Goal: Task Accomplishment & Management: Use online tool/utility

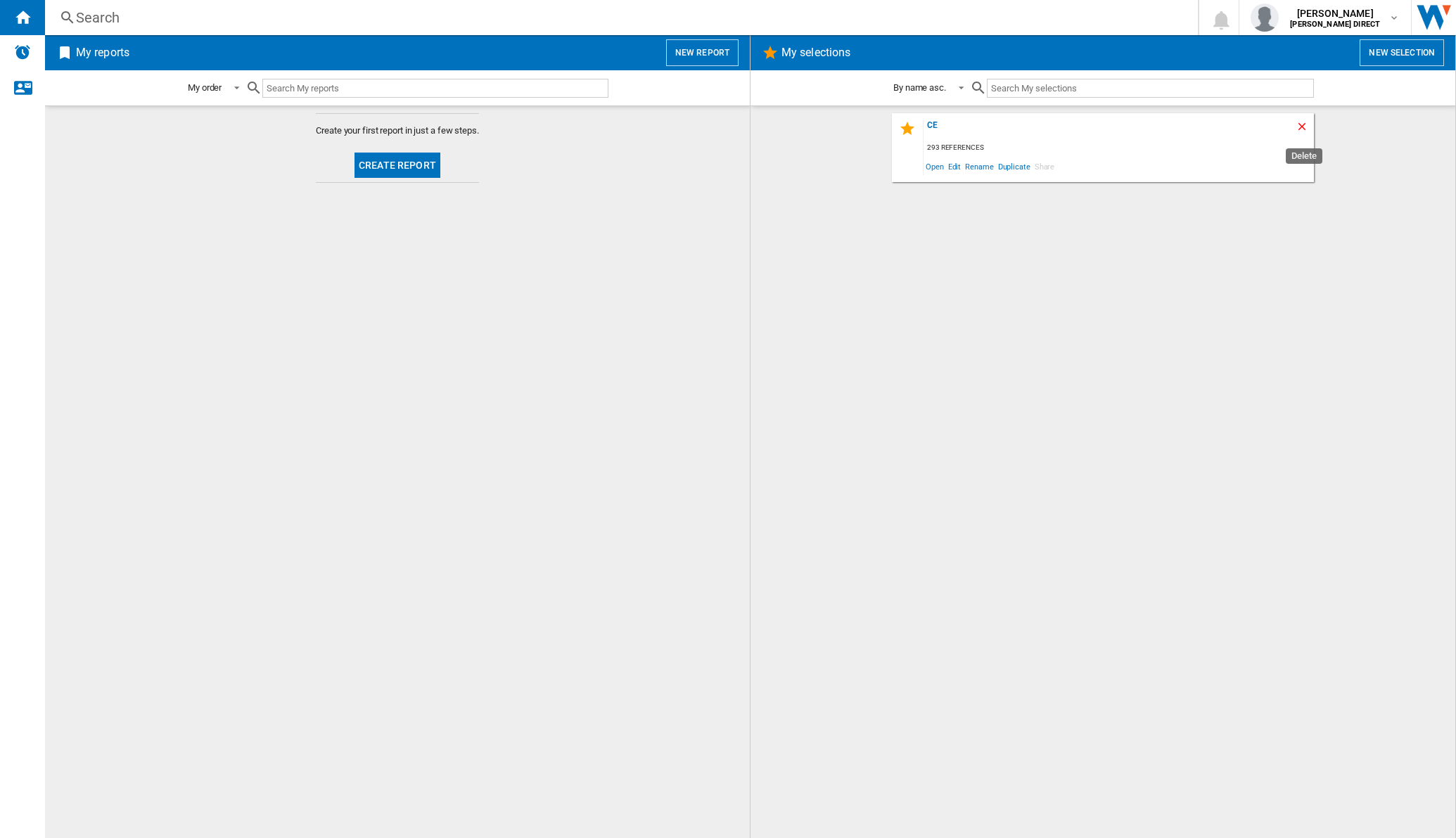
click at [1311, 121] on ng-md-icon "Delete" at bounding box center [1304, 129] width 17 height 17
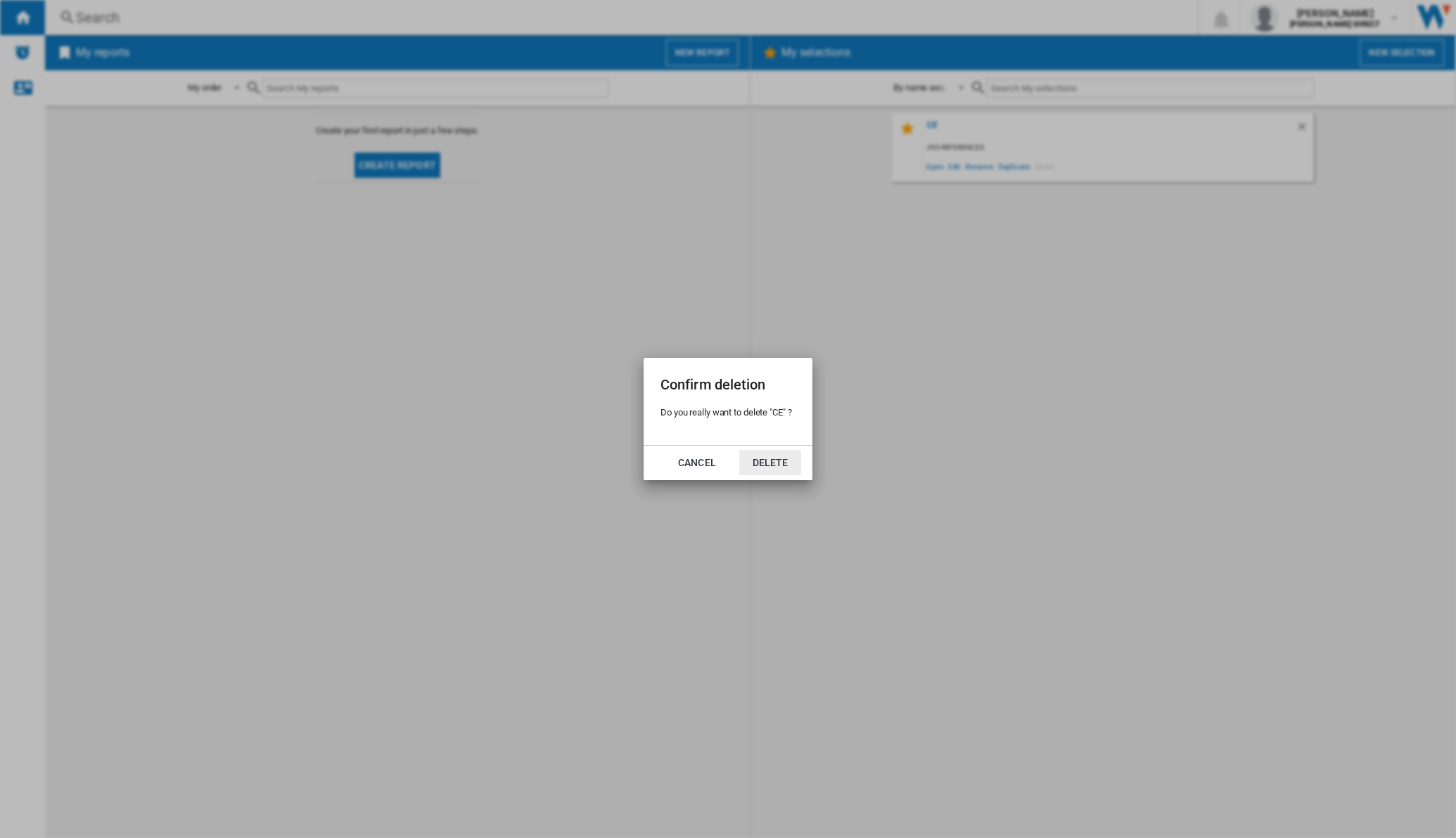
click button "Delete" at bounding box center [770, 463] width 62 height 25
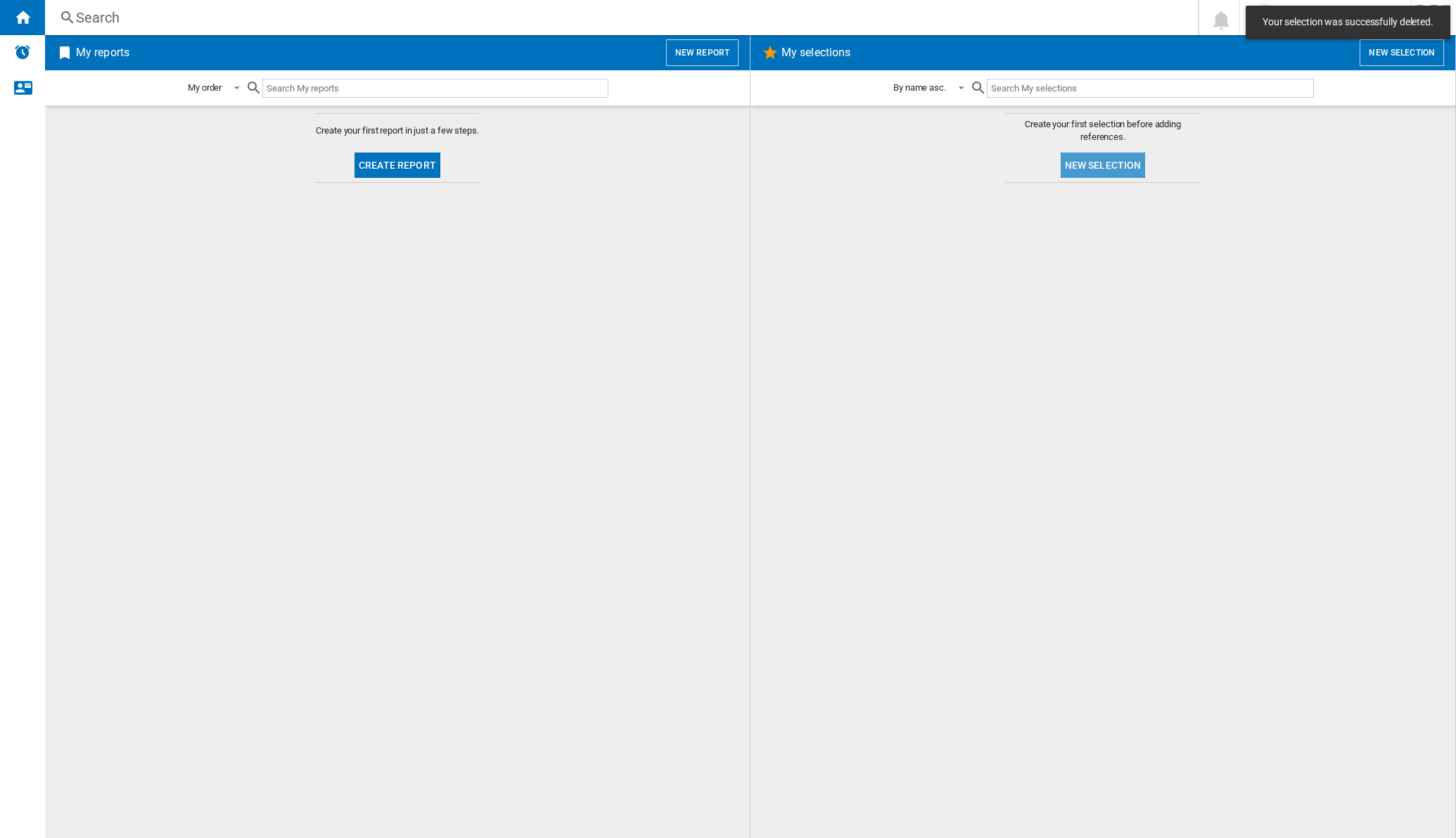
click at [1112, 173] on button "New selection" at bounding box center [1104, 165] width 85 height 25
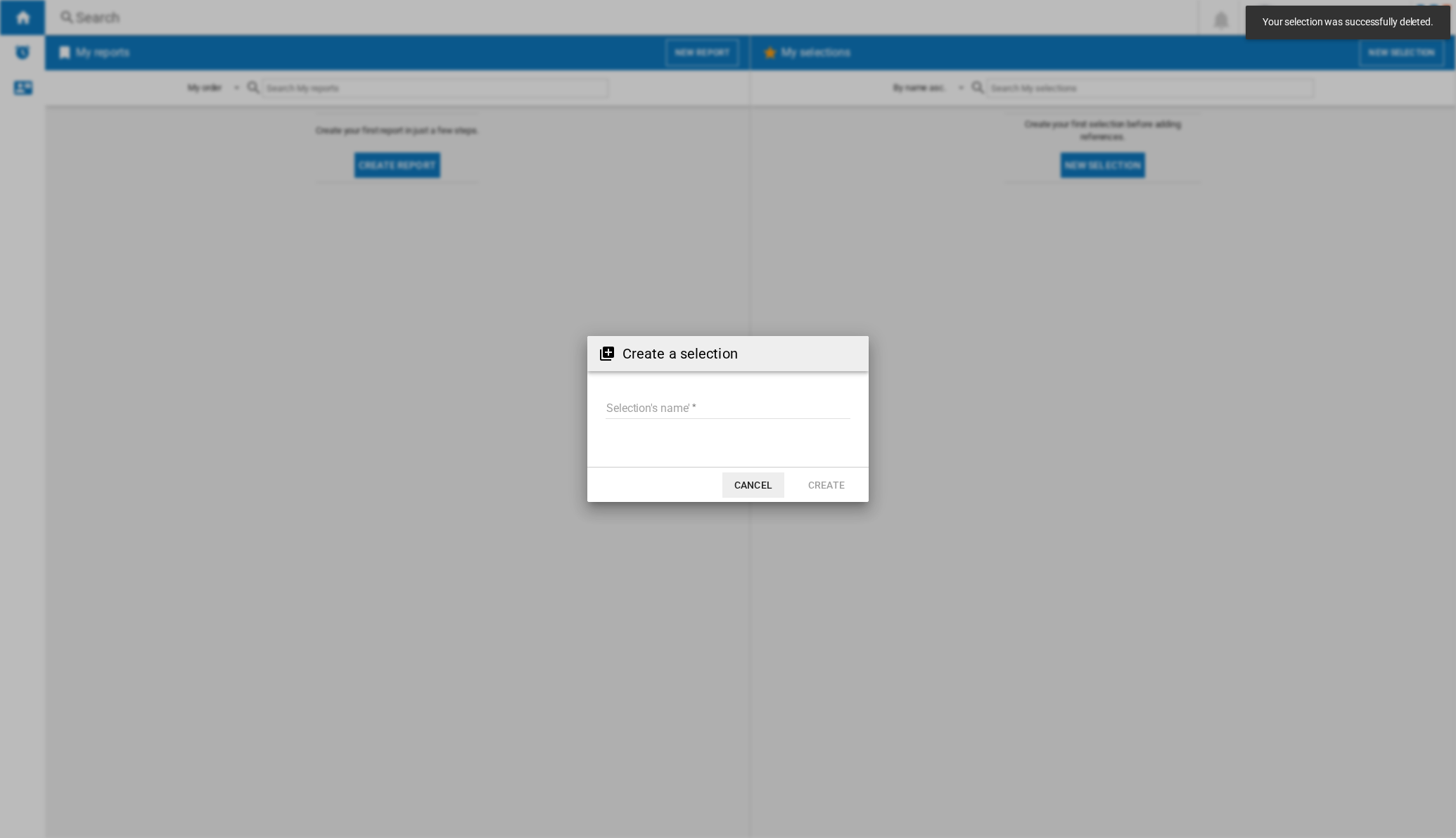
click at [686, 396] on md-input-container "Selection's name'" at bounding box center [728, 417] width 247 height 41
click at [644, 405] on input "Selection's name'" at bounding box center [728, 409] width 245 height 21
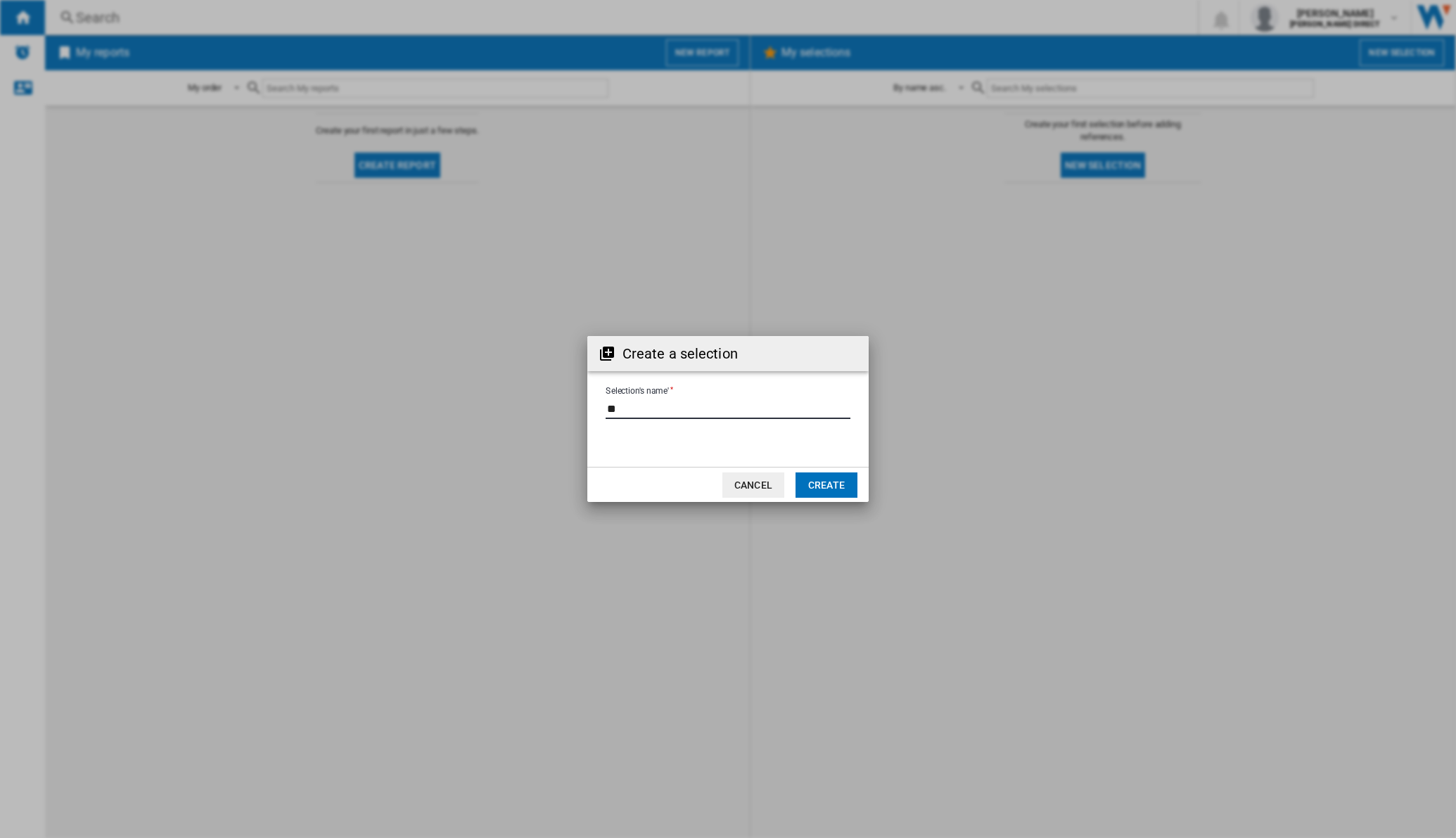
type input "**"
click at [863, 485] on md-dialog-actions "Cancel Create" at bounding box center [728, 484] width 281 height 35
click at [844, 485] on button "Create" at bounding box center [827, 485] width 62 height 25
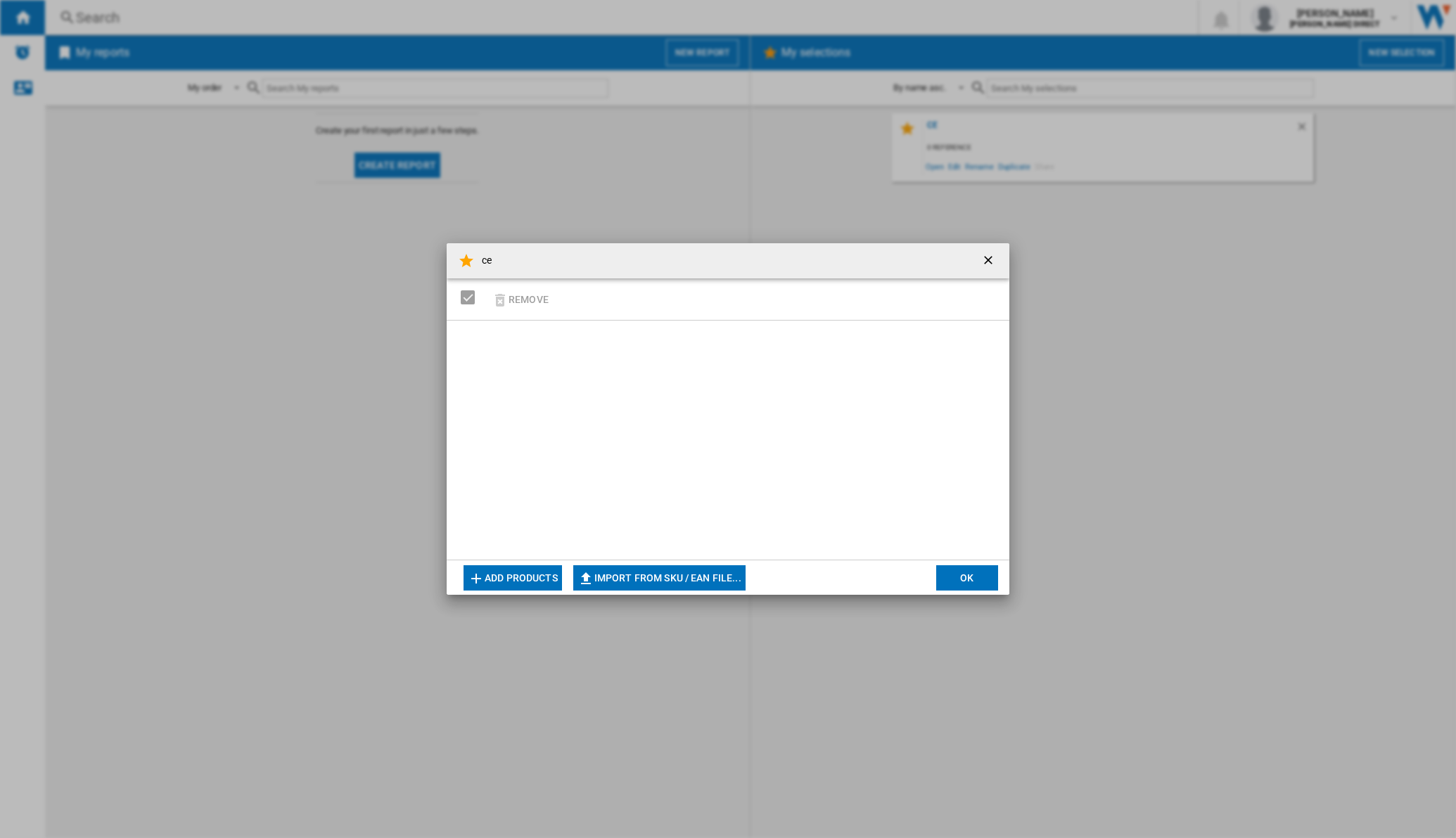
click at [674, 579] on button "Import from SKU / EAN file..." at bounding box center [660, 578] width 172 height 25
type input "**********"
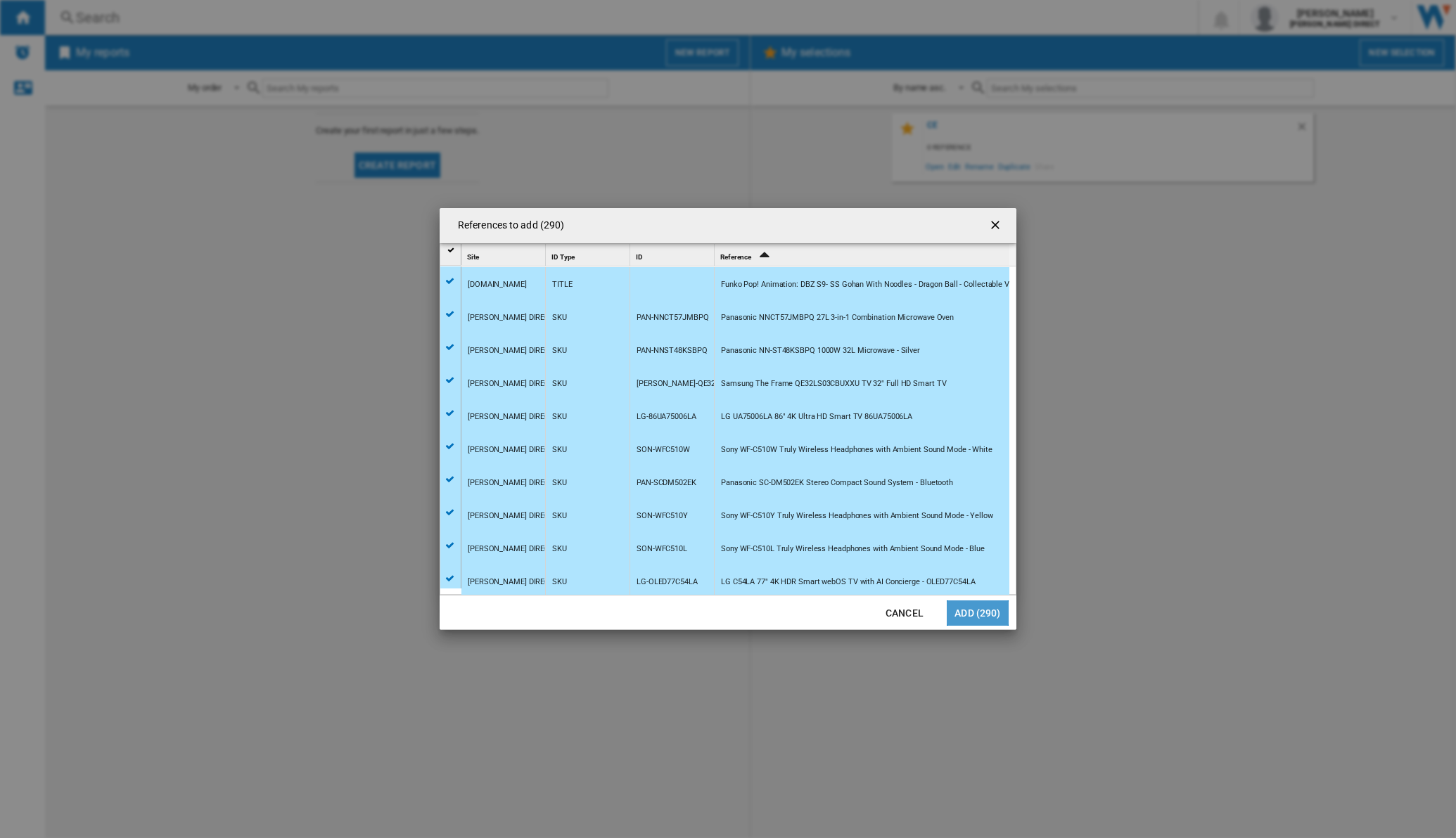
click at [977, 600] on button "Add (290)" at bounding box center [978, 613] width 62 height 25
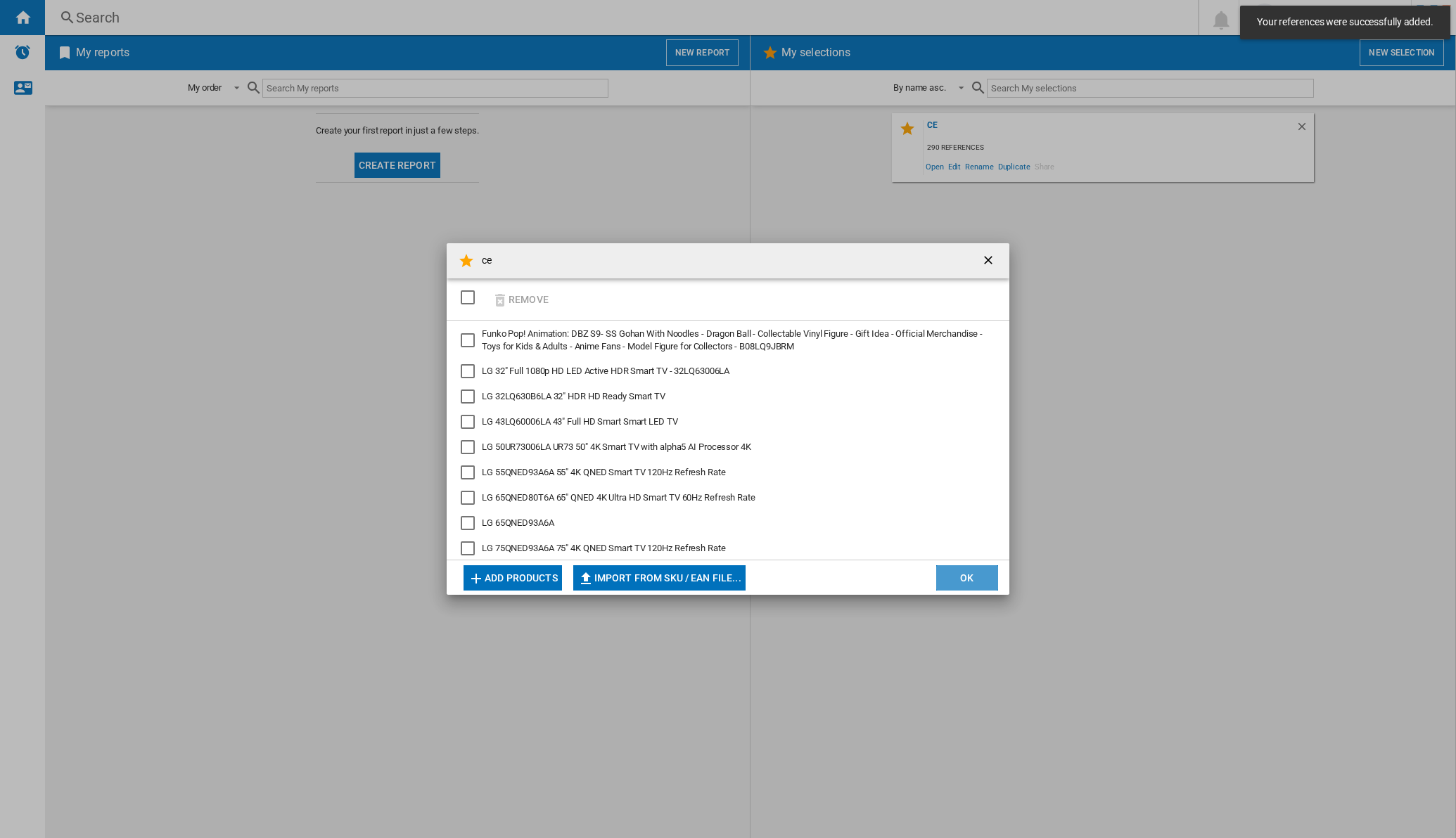
click at [978, 570] on button "OK" at bounding box center [968, 578] width 62 height 25
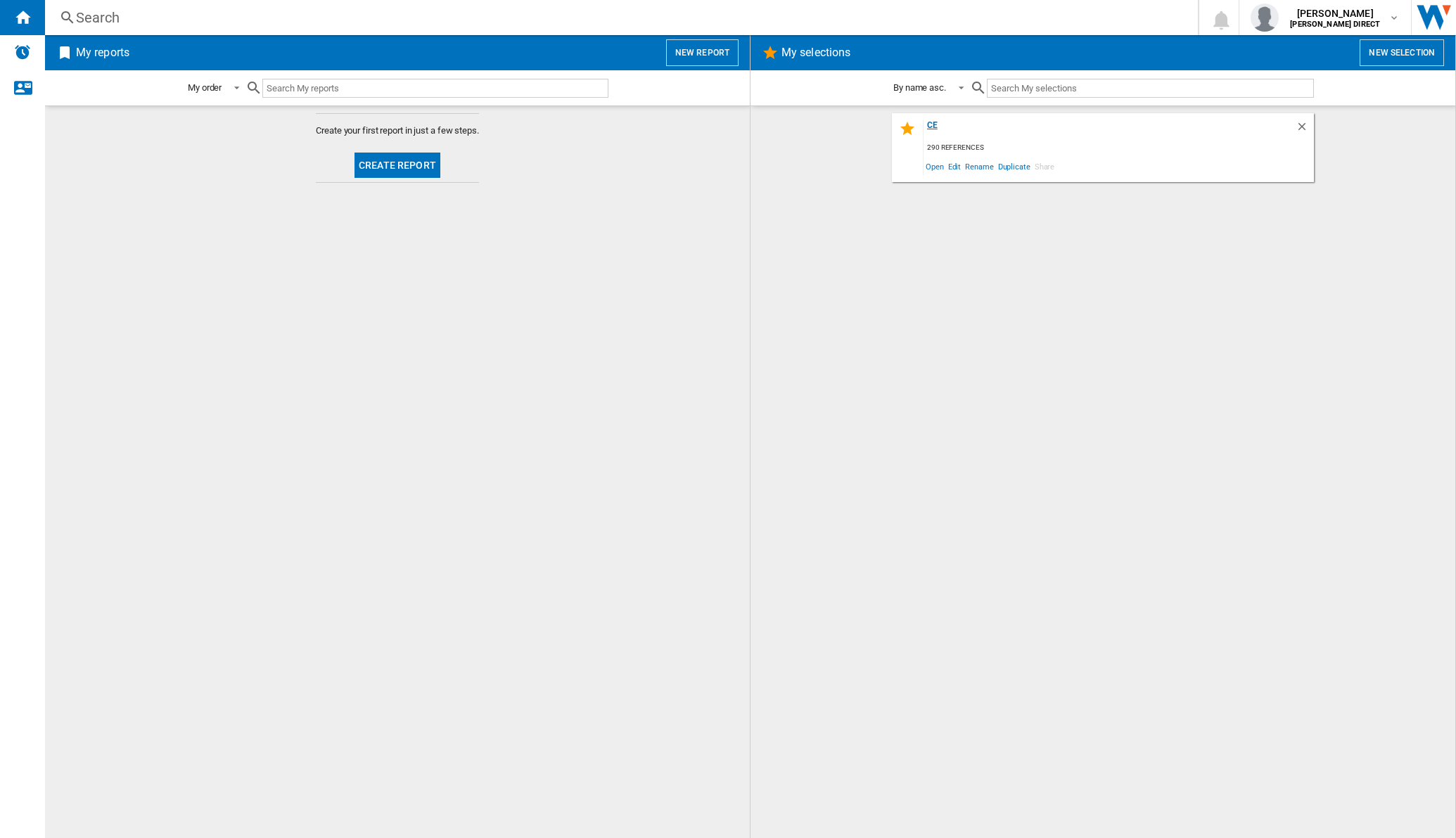
click at [935, 134] on div "ce" at bounding box center [1109, 129] width 372 height 19
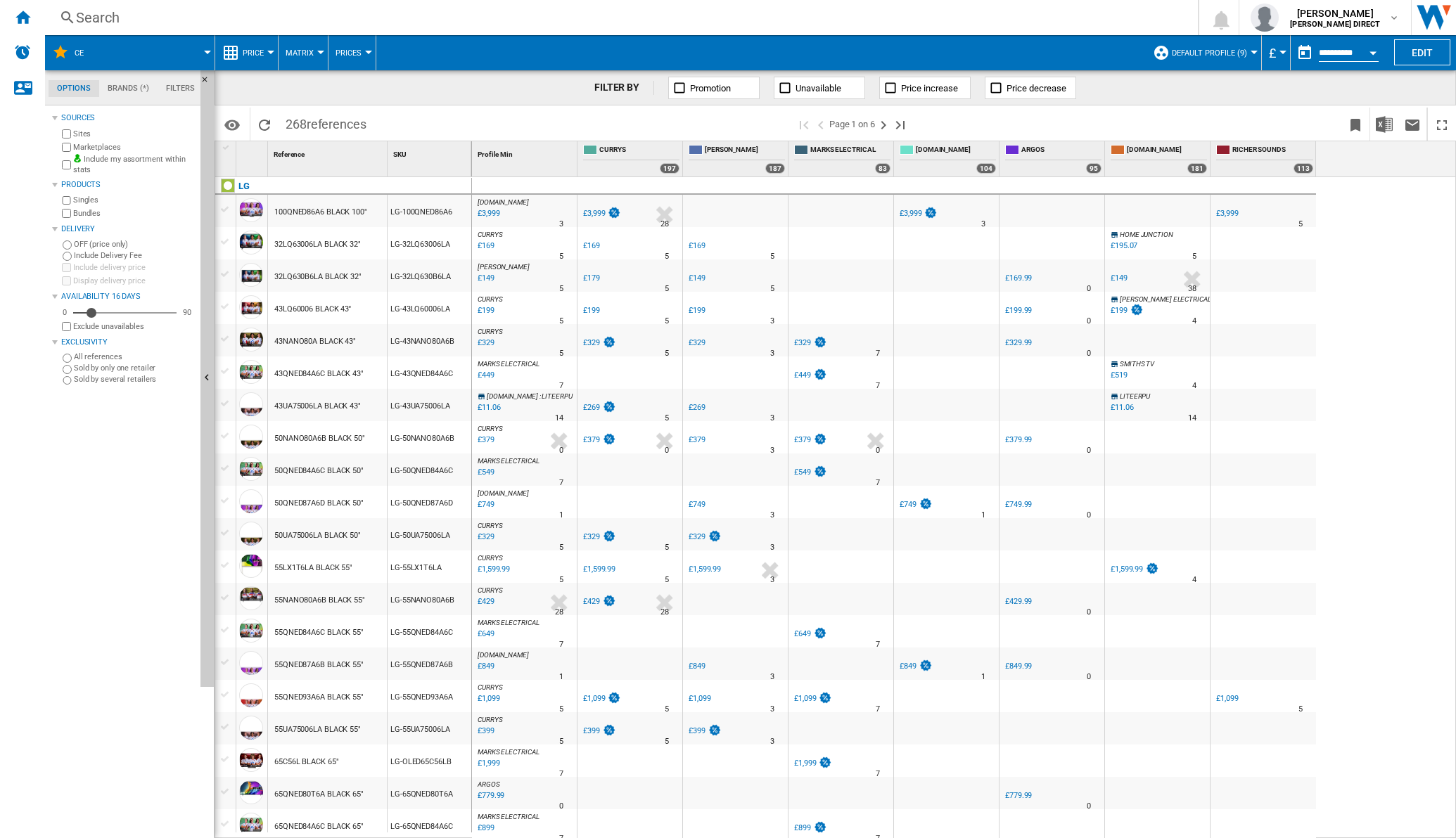
click at [313, 52] on button "Matrix" at bounding box center [303, 52] width 35 height 35
click at [314, 125] on span "Ranking" at bounding box center [308, 120] width 38 height 12
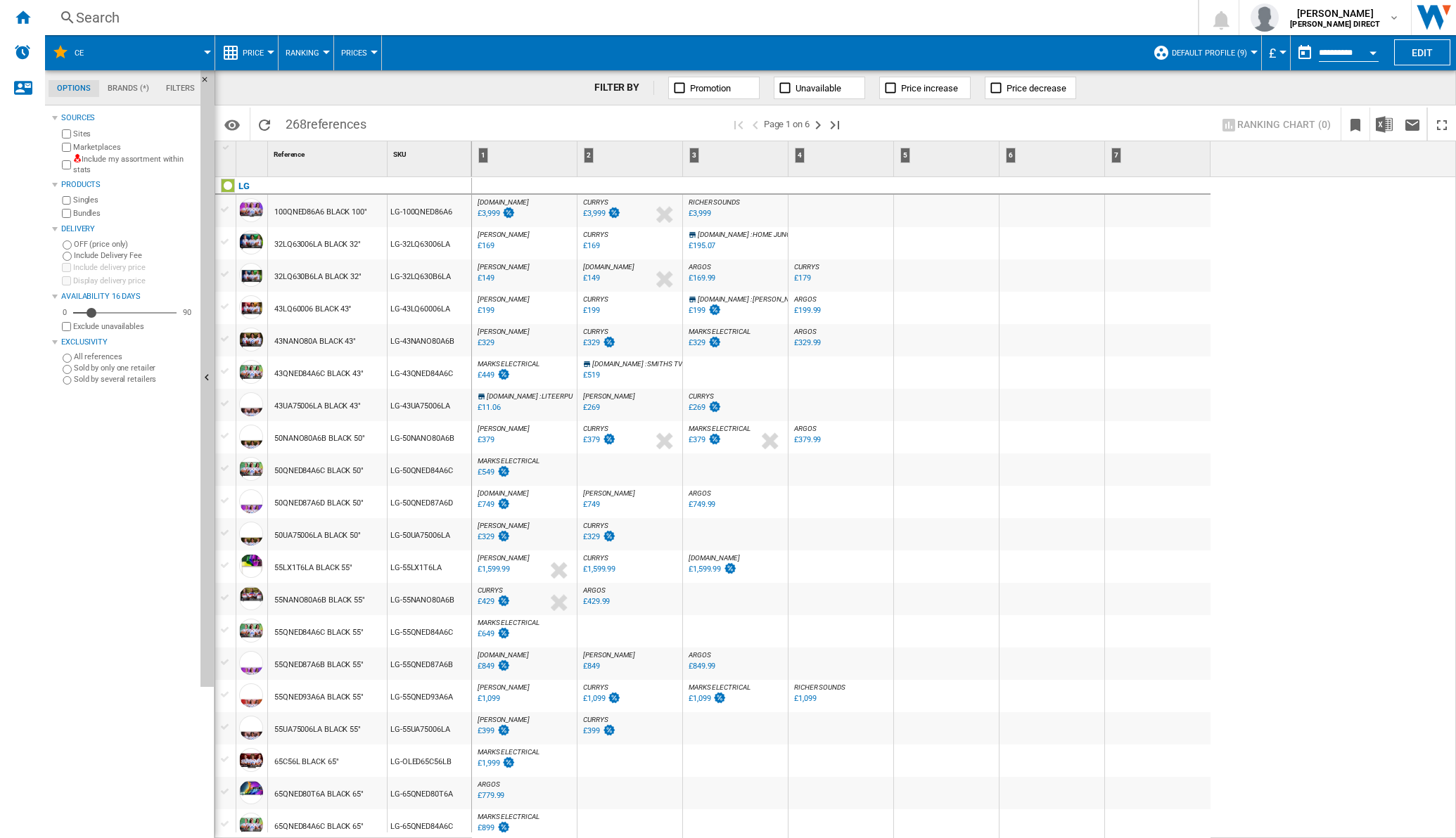
click at [119, 156] on label "Include my assortment within stats" at bounding box center [134, 165] width 122 height 22
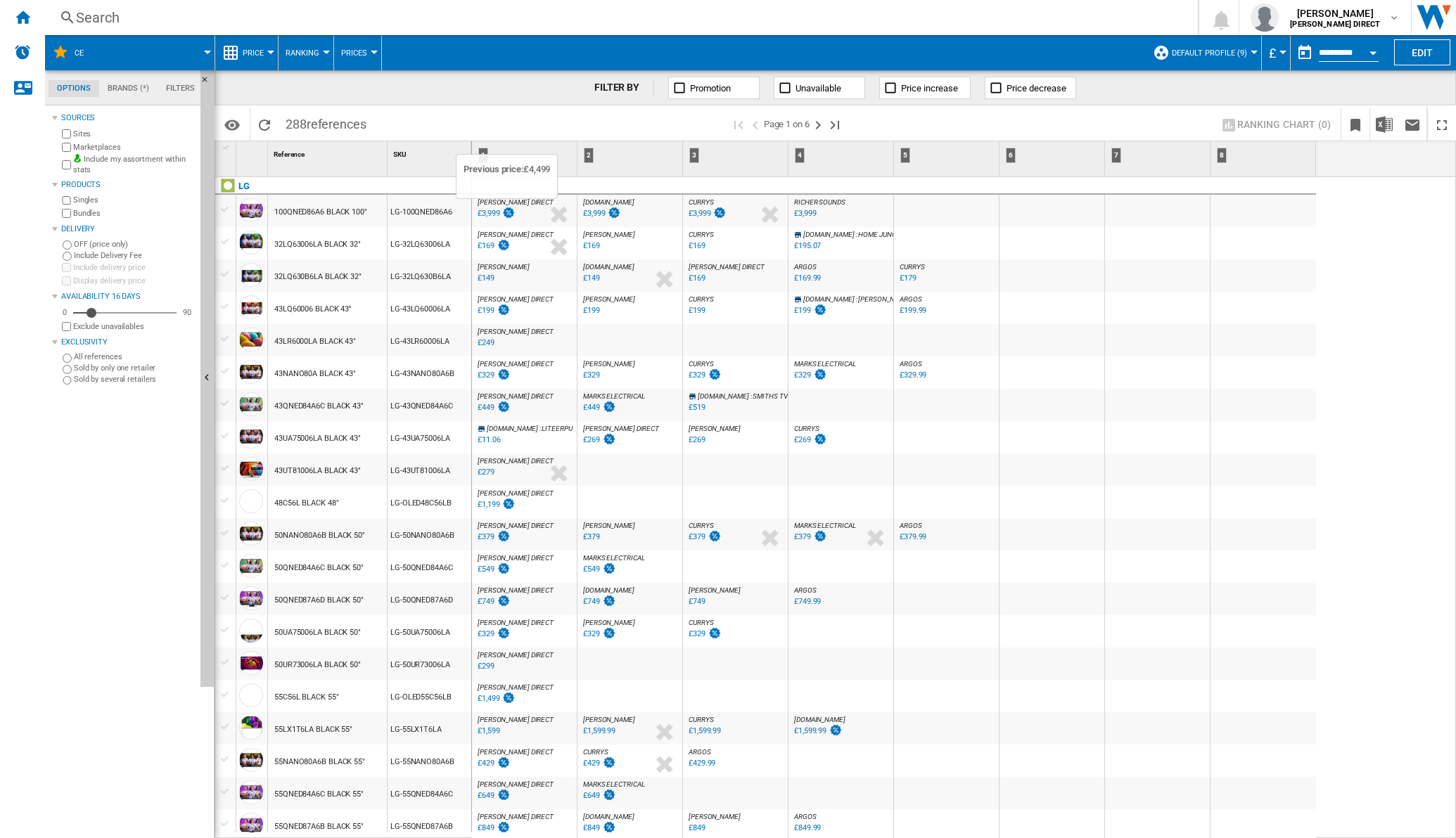
click at [503, 216] on img at bounding box center [508, 212] width 14 height 12
click at [520, 306] on div "%" at bounding box center [521, 312] width 7 height 17
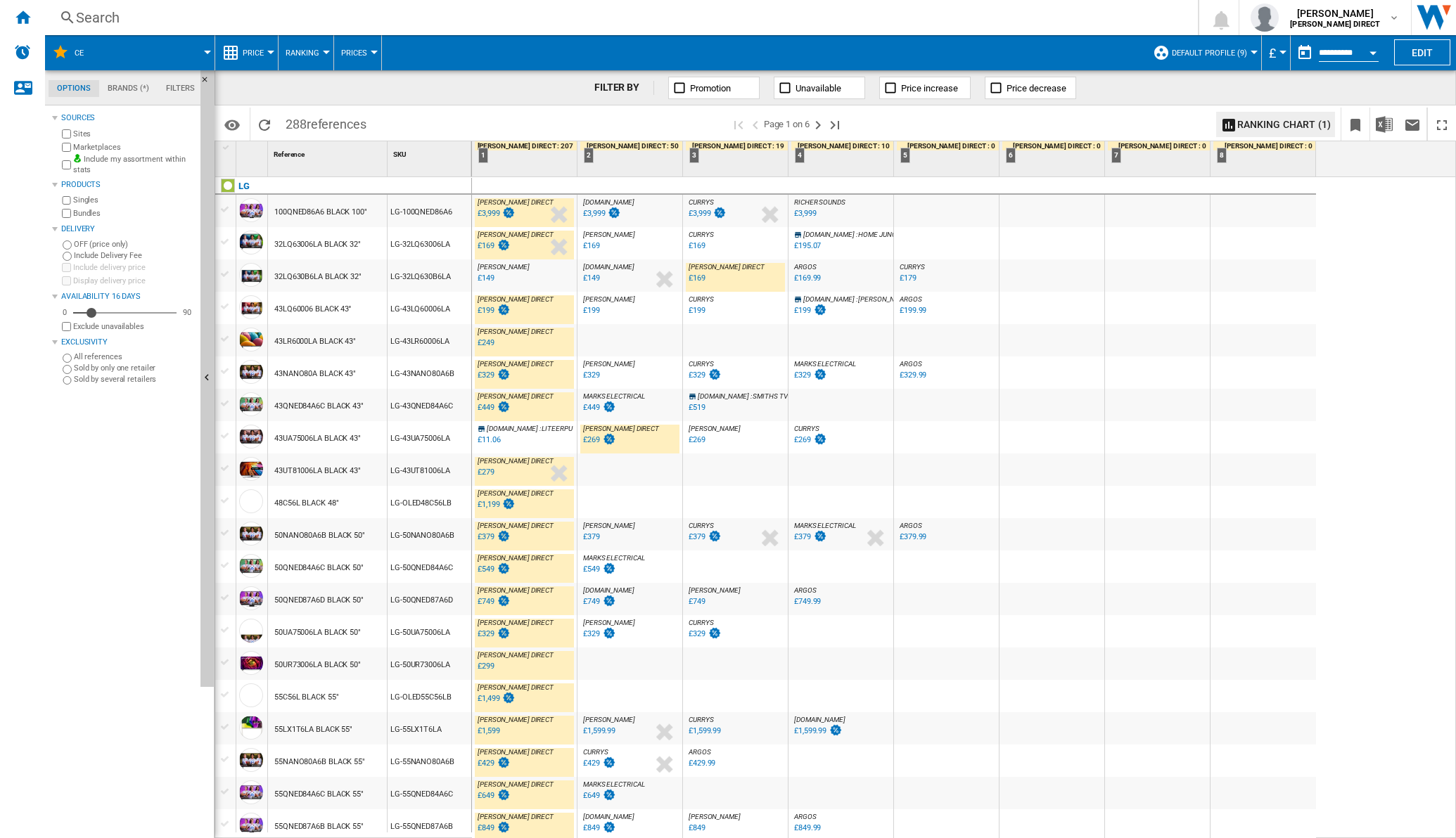
click at [588, 276] on div "£149" at bounding box center [592, 278] width 17 height 9
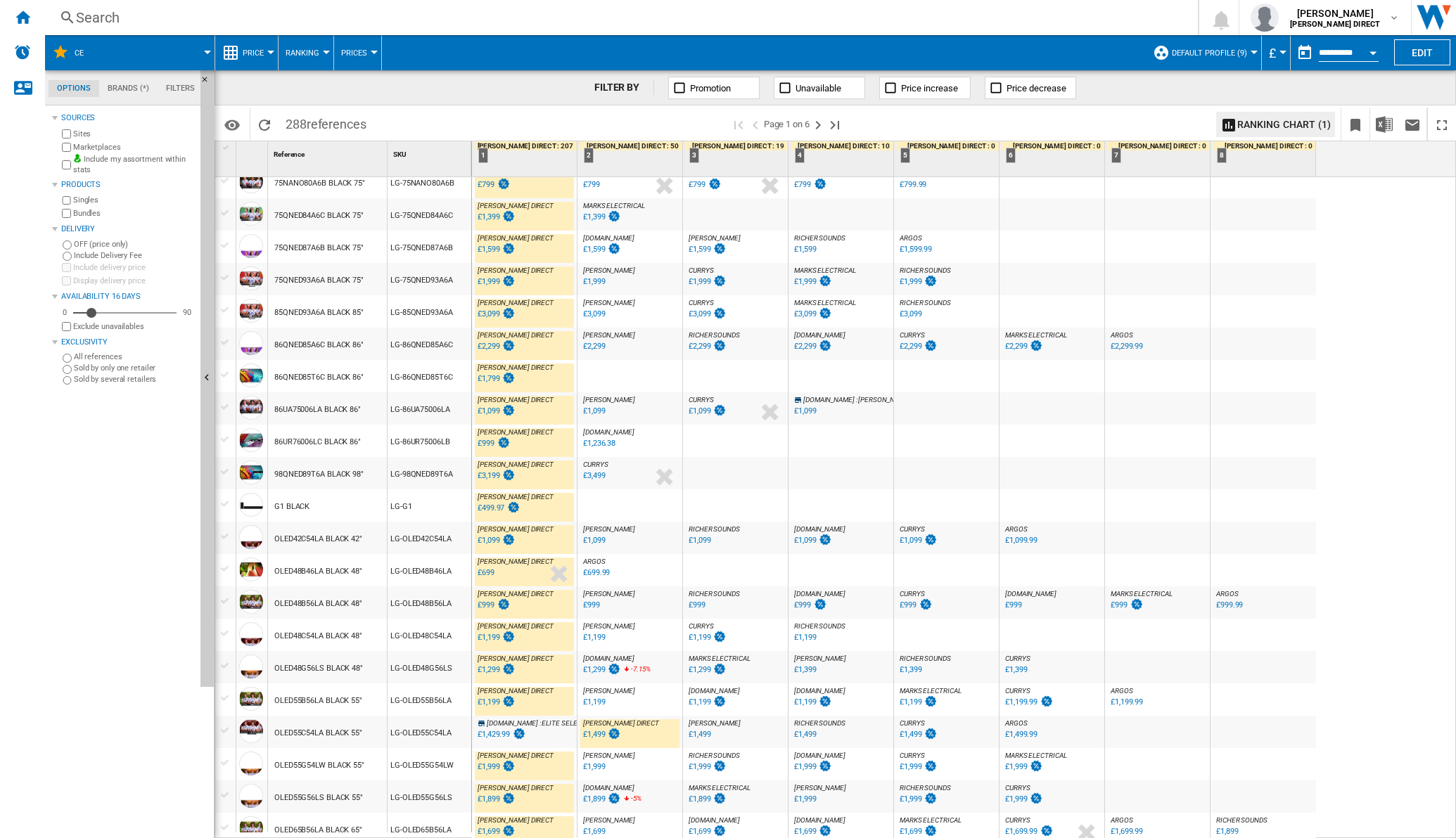
scroll to position [972, 0]
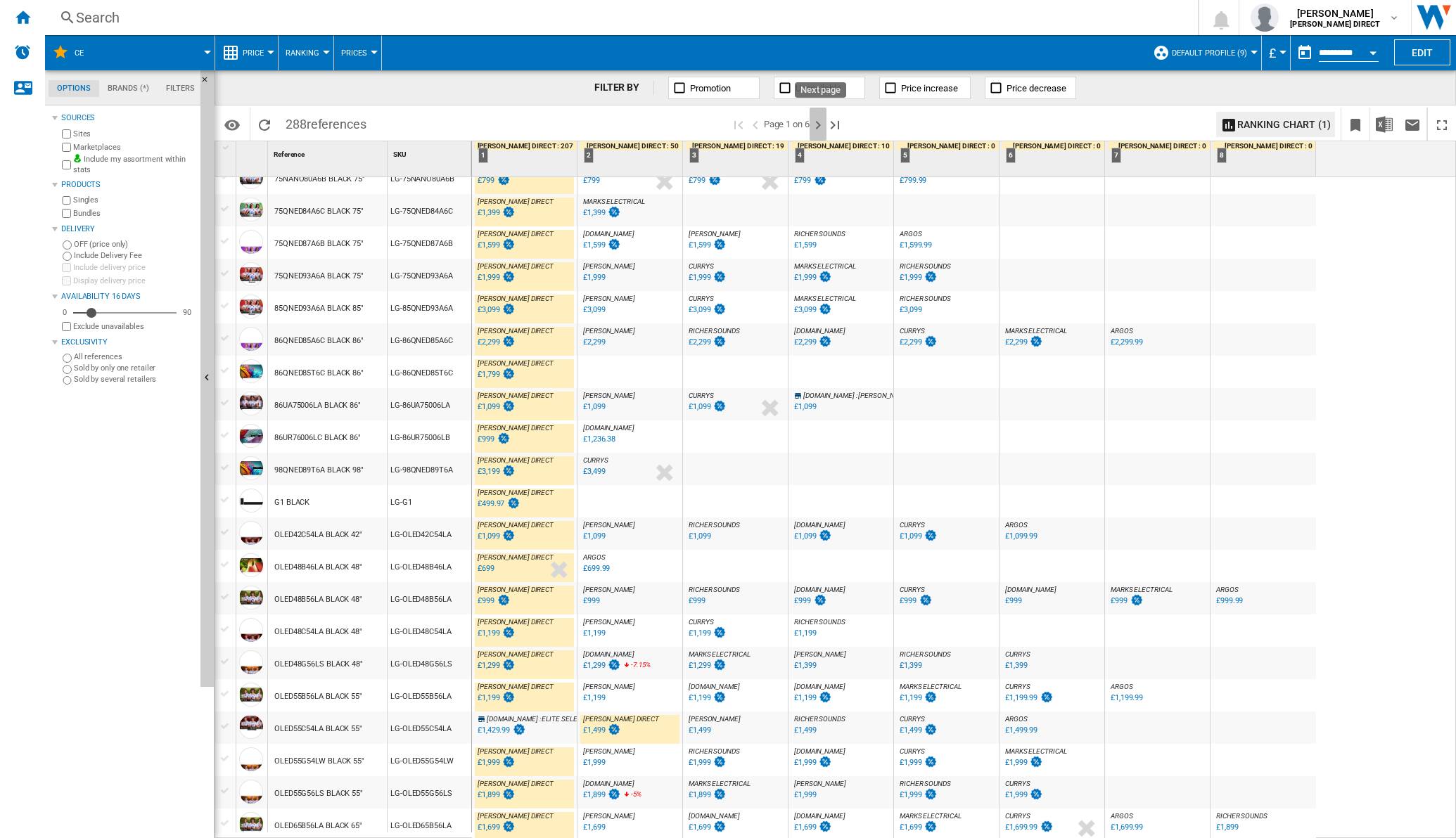
click at [822, 129] on ng-md-icon "Next page" at bounding box center [818, 125] width 17 height 17
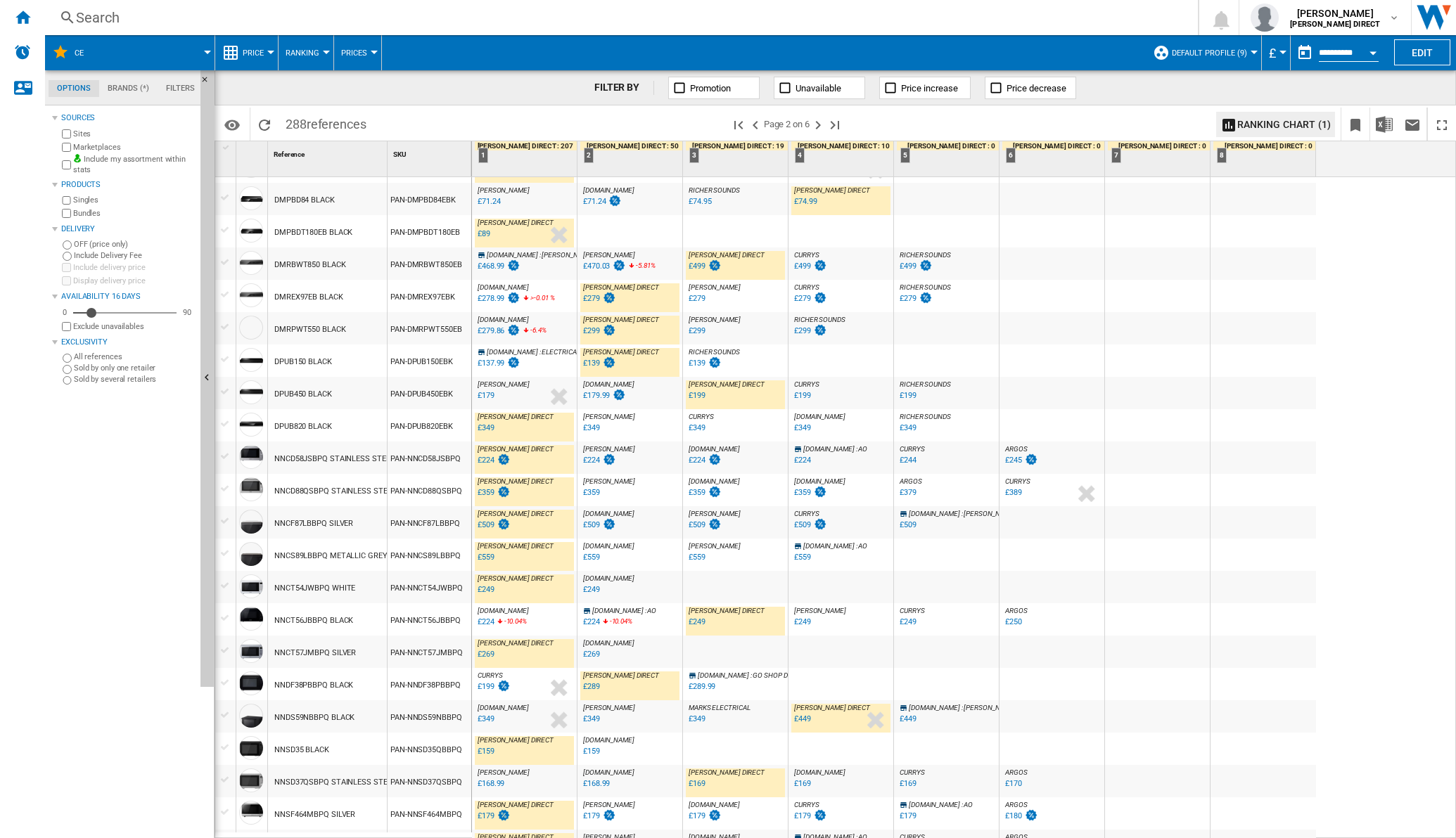
scroll to position [988, 0]
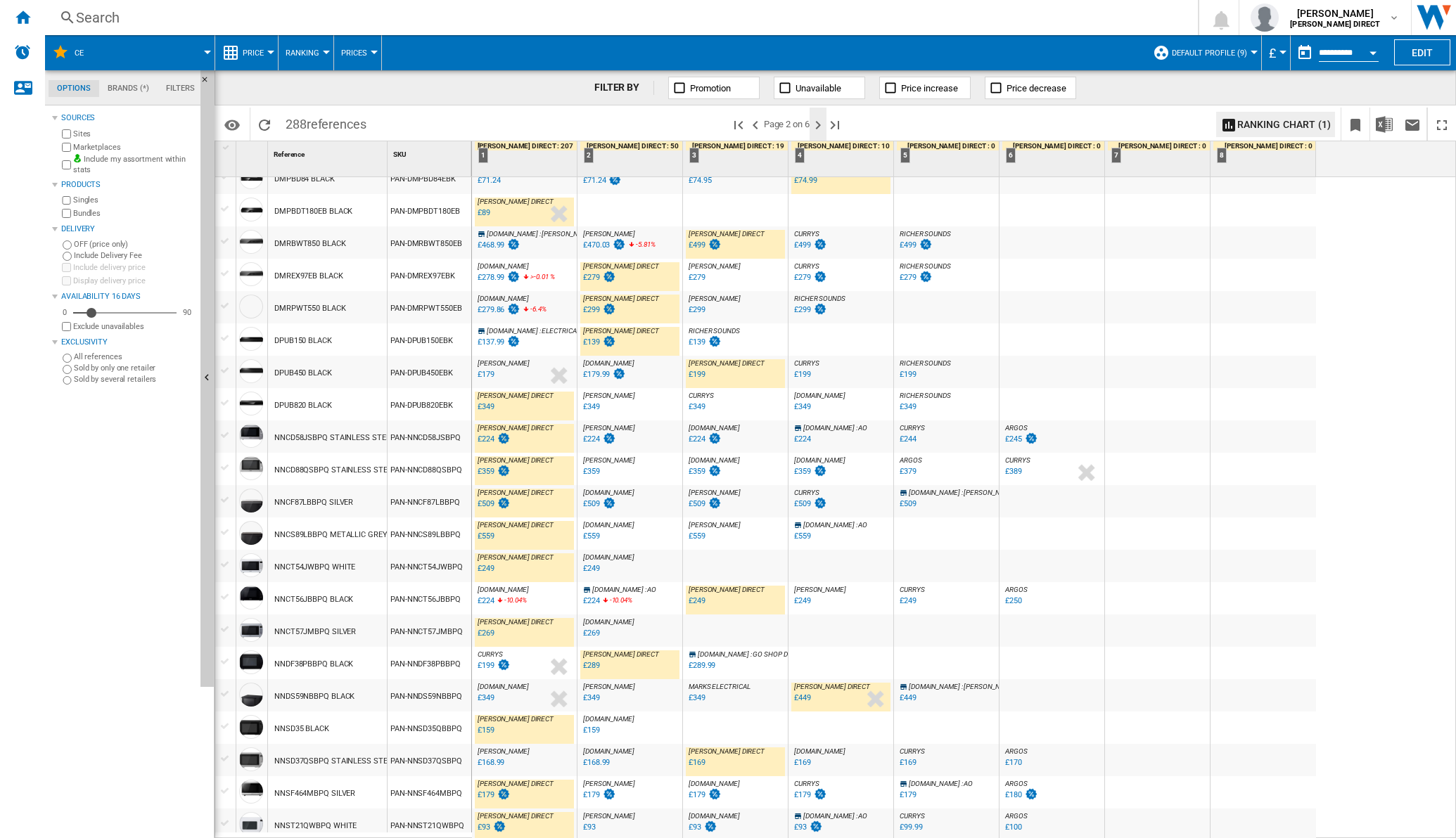
click at [819, 118] on ng-md-icon "Next page" at bounding box center [818, 125] width 17 height 17
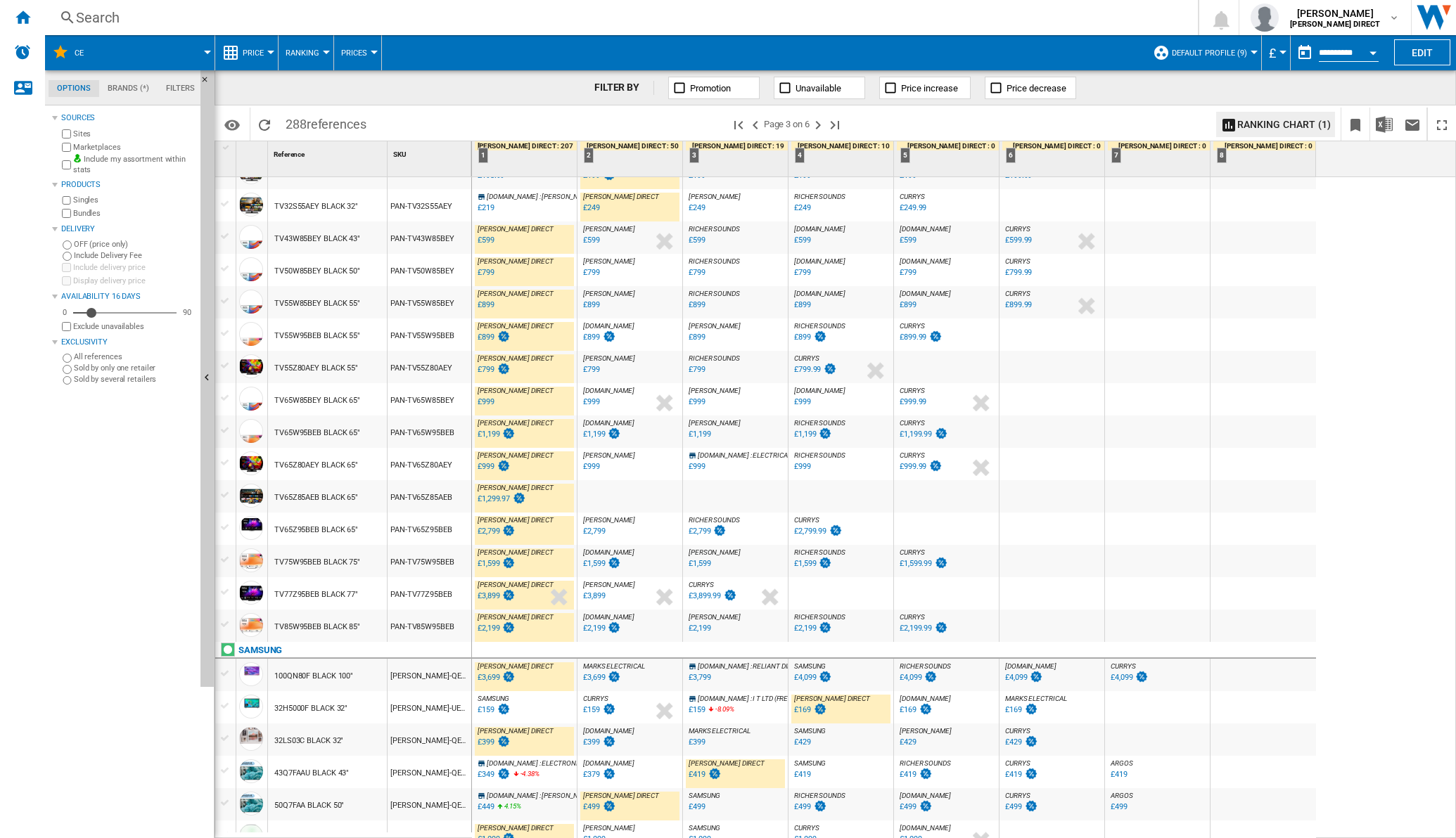
scroll to position [988, 0]
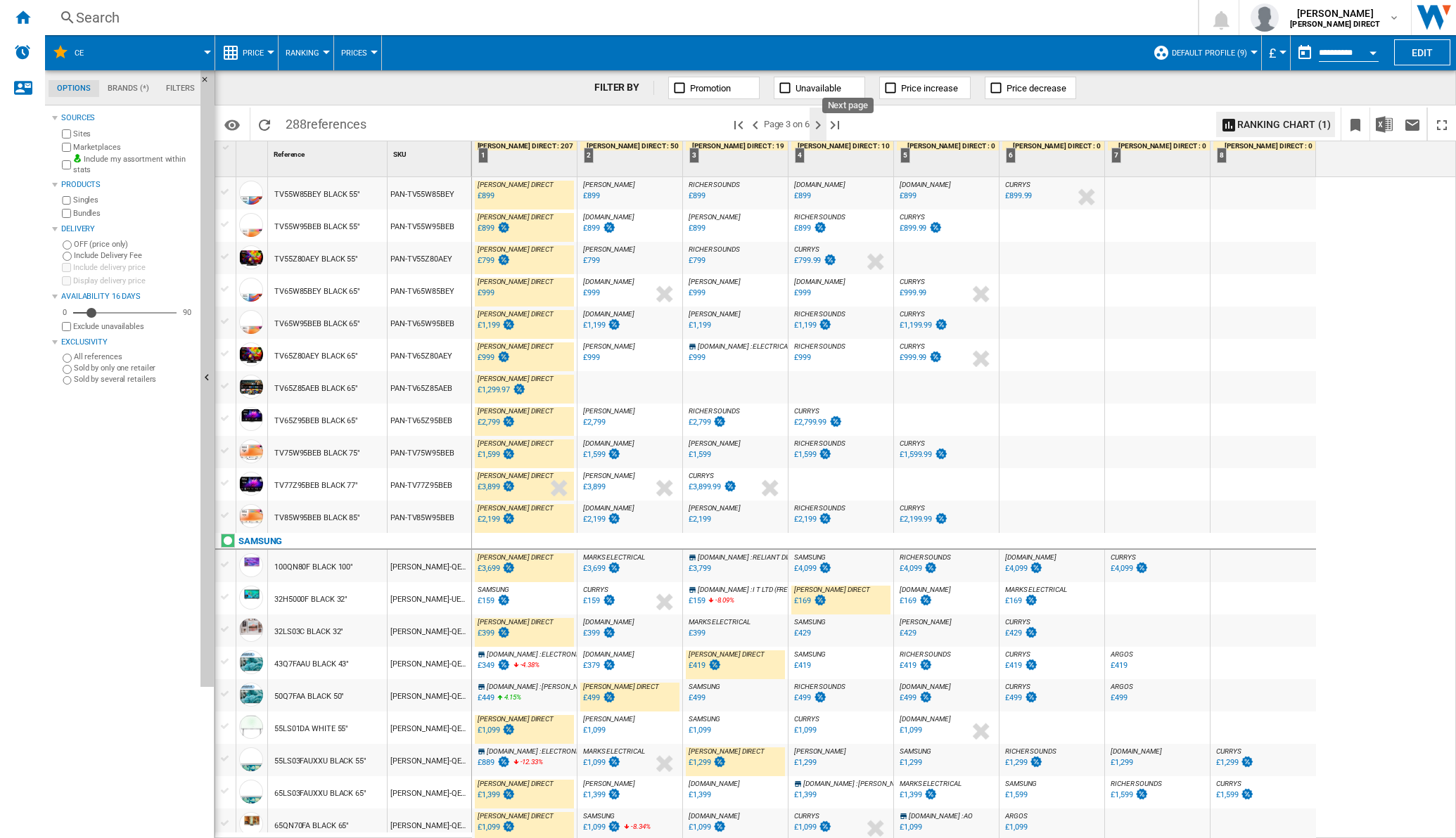
click at [824, 126] on ng-md-icon "Next page" at bounding box center [818, 125] width 17 height 17
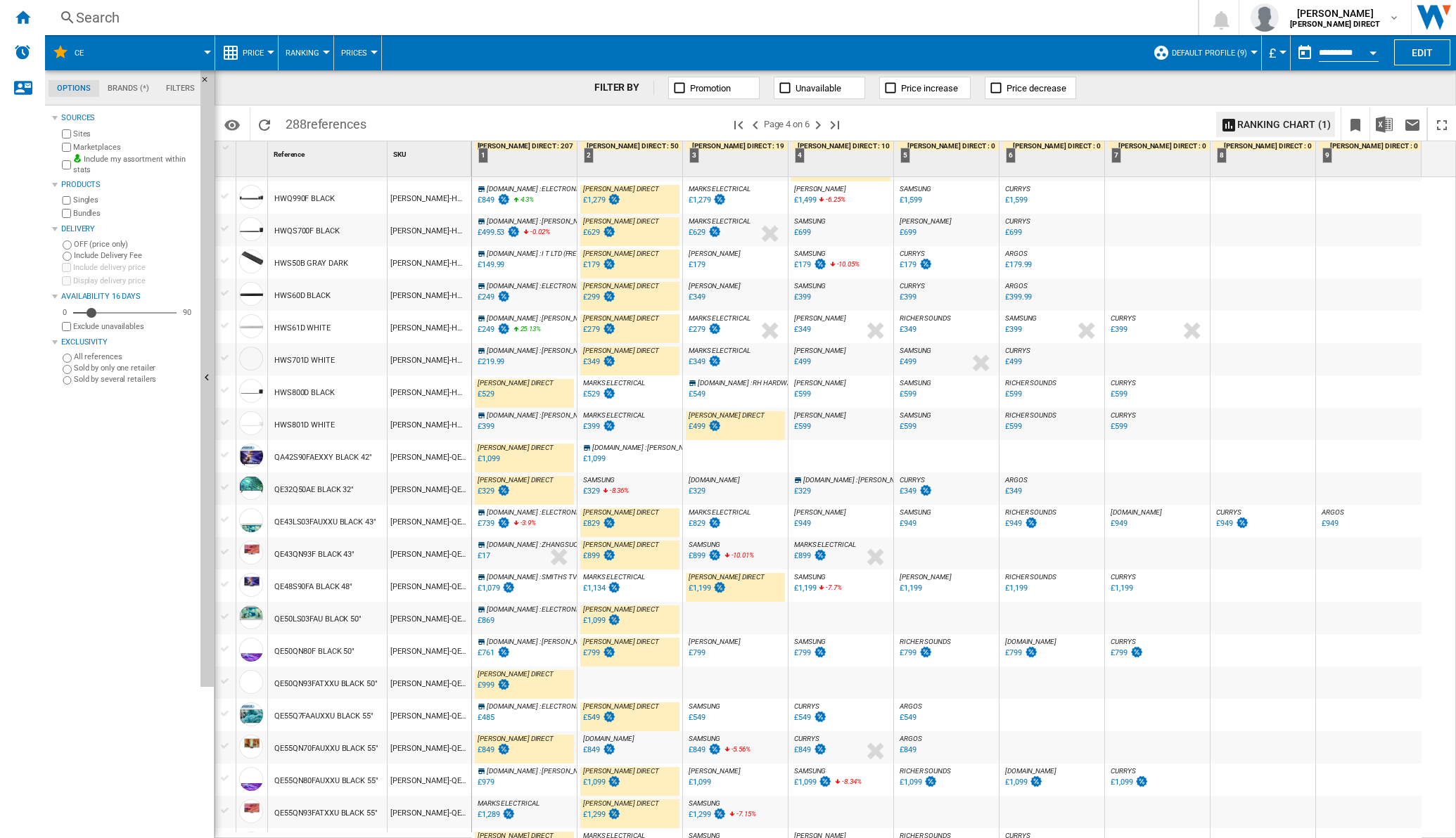
scroll to position [351, 0]
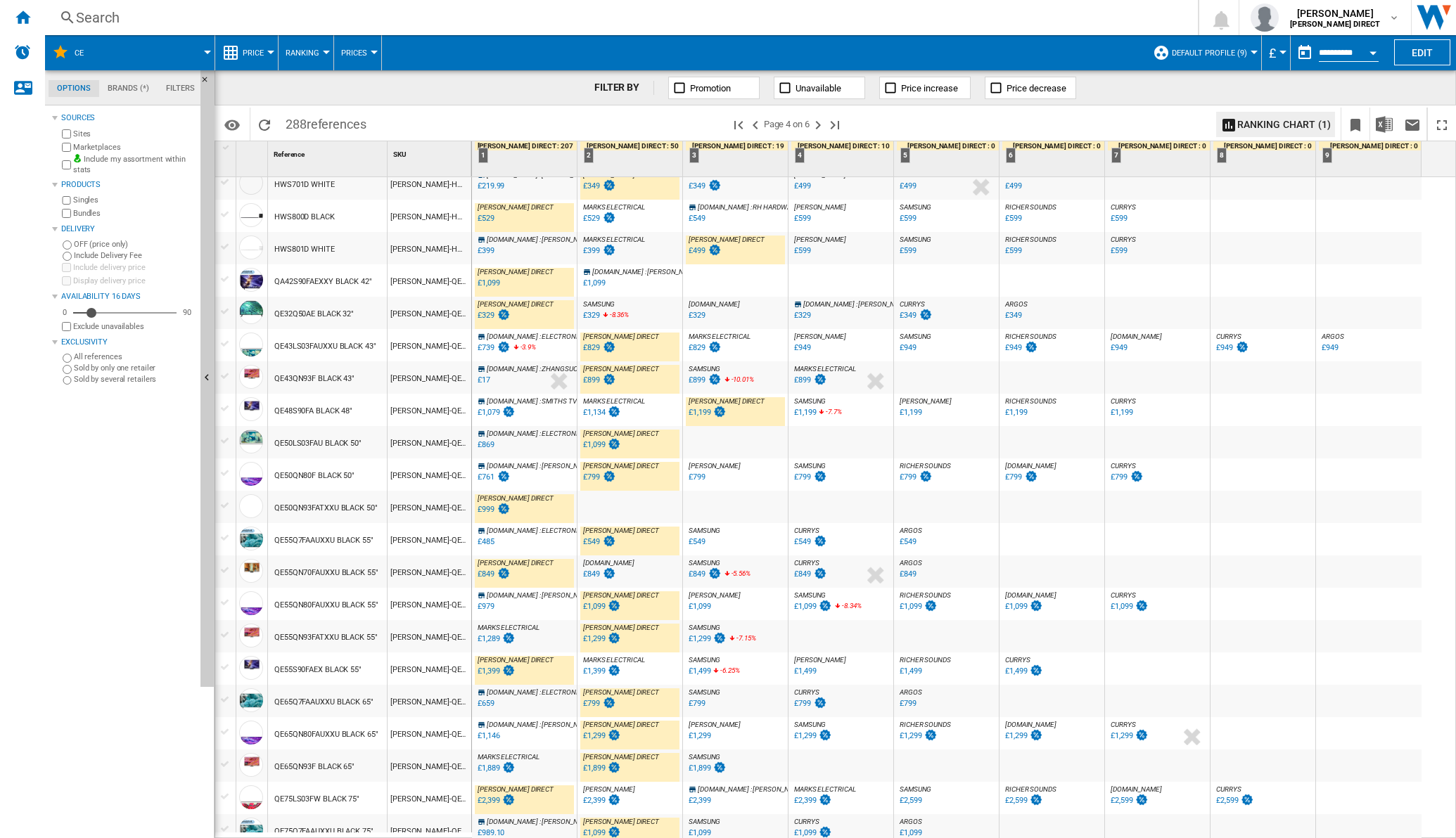
click at [595, 409] on div "£1,134" at bounding box center [594, 412] width 22 height 9
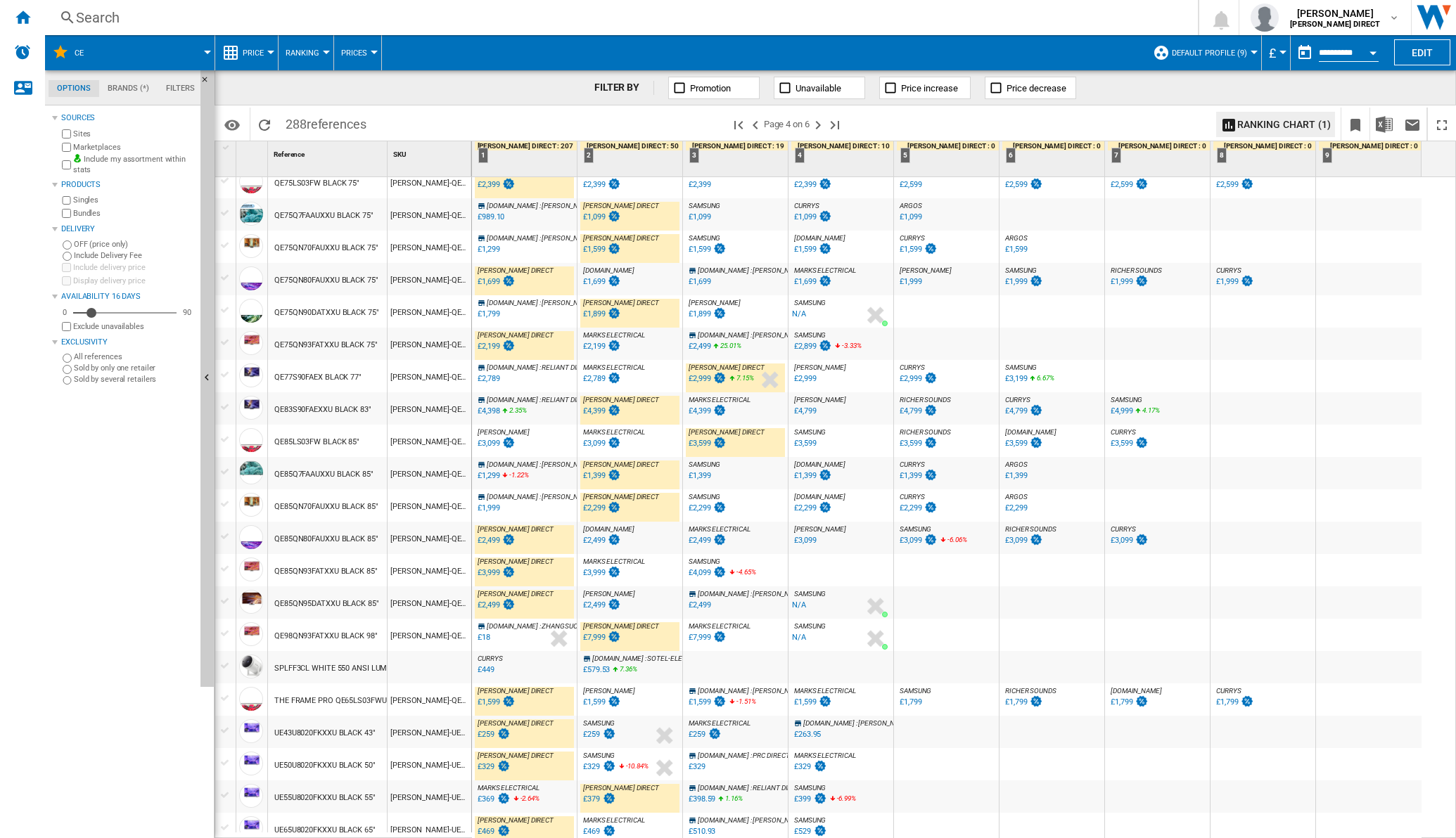
scroll to position [972, 0]
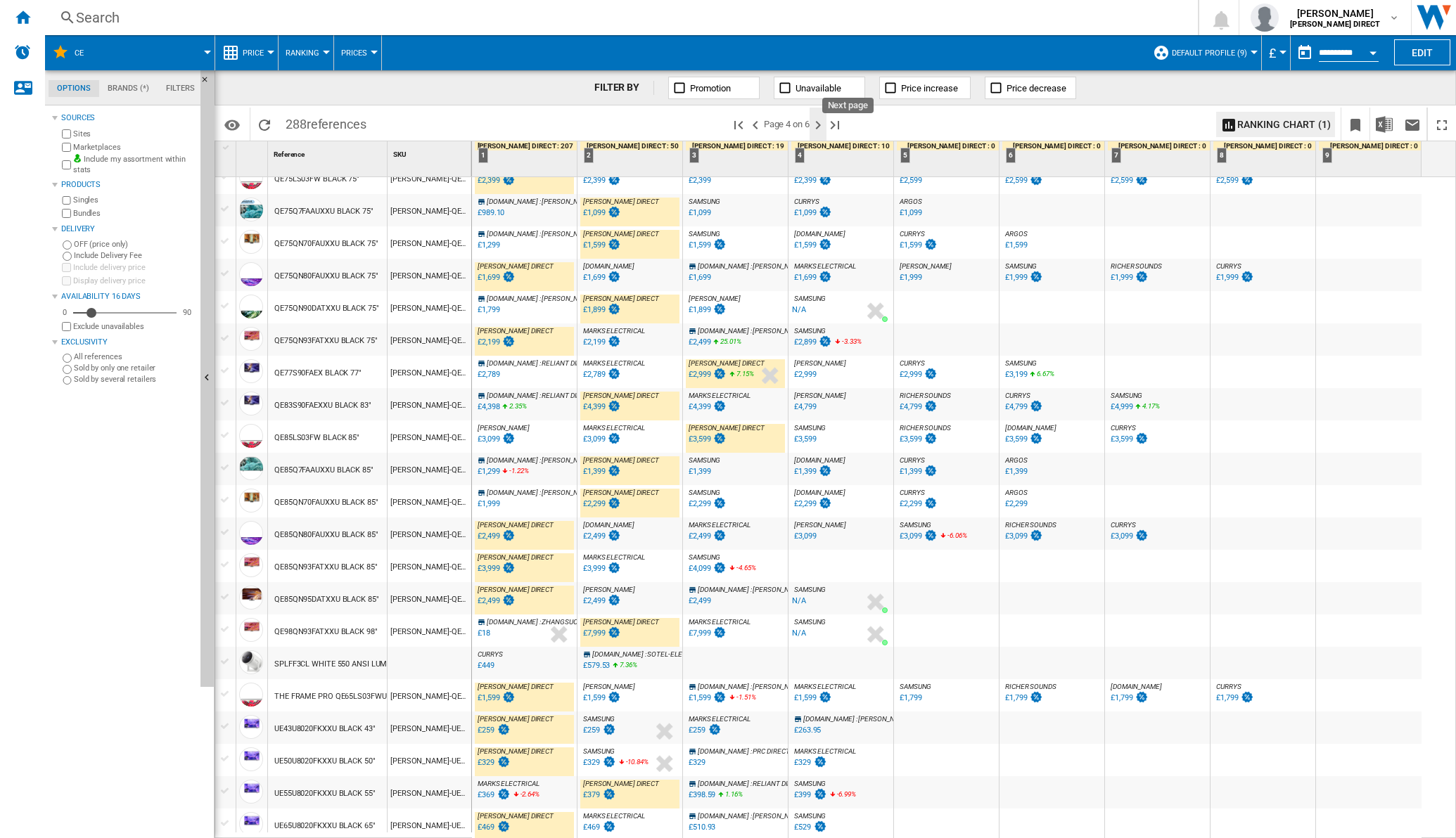
click at [819, 130] on ng-md-icon "Next page" at bounding box center [818, 125] width 17 height 17
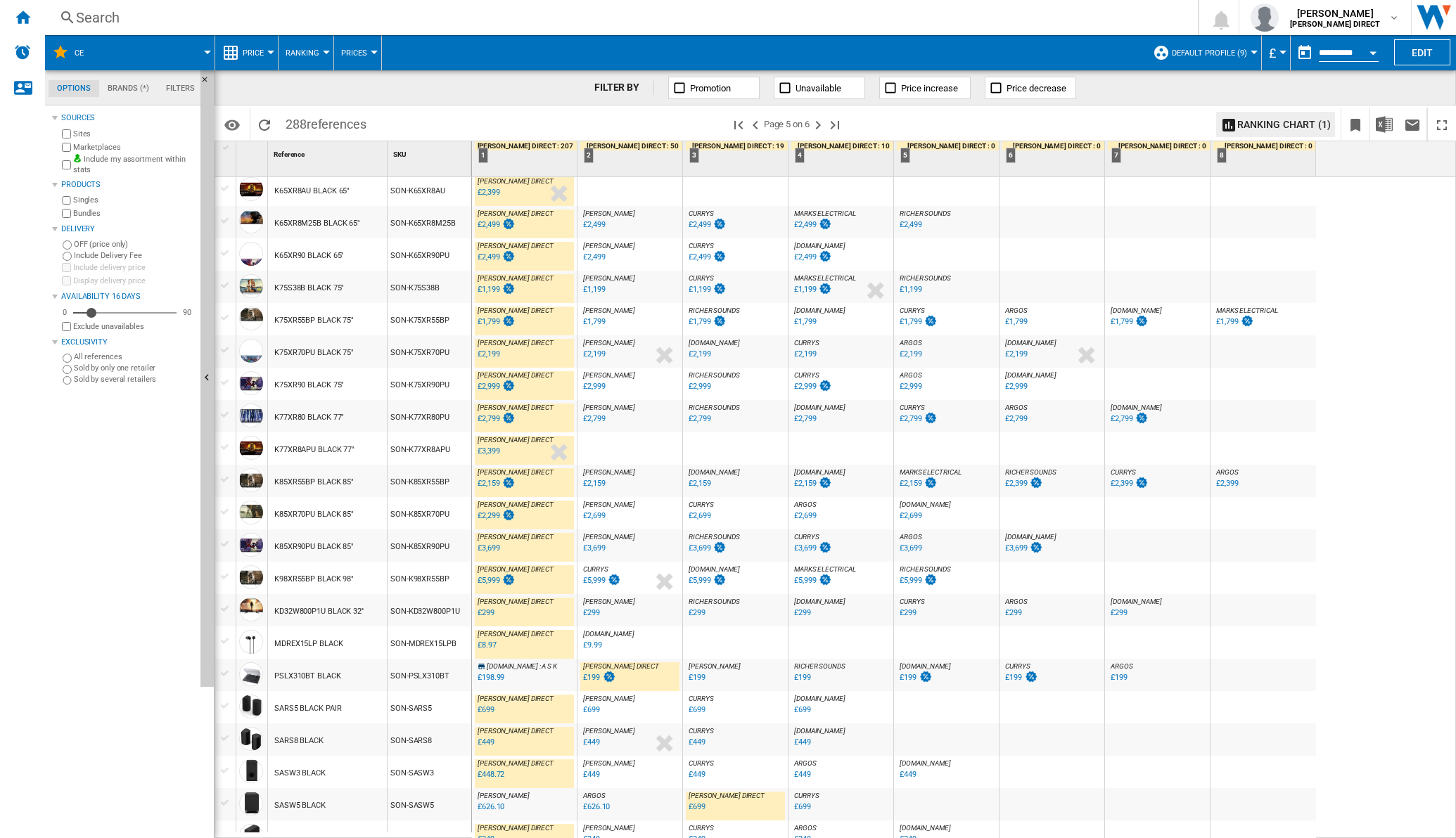
scroll to position [988, 0]
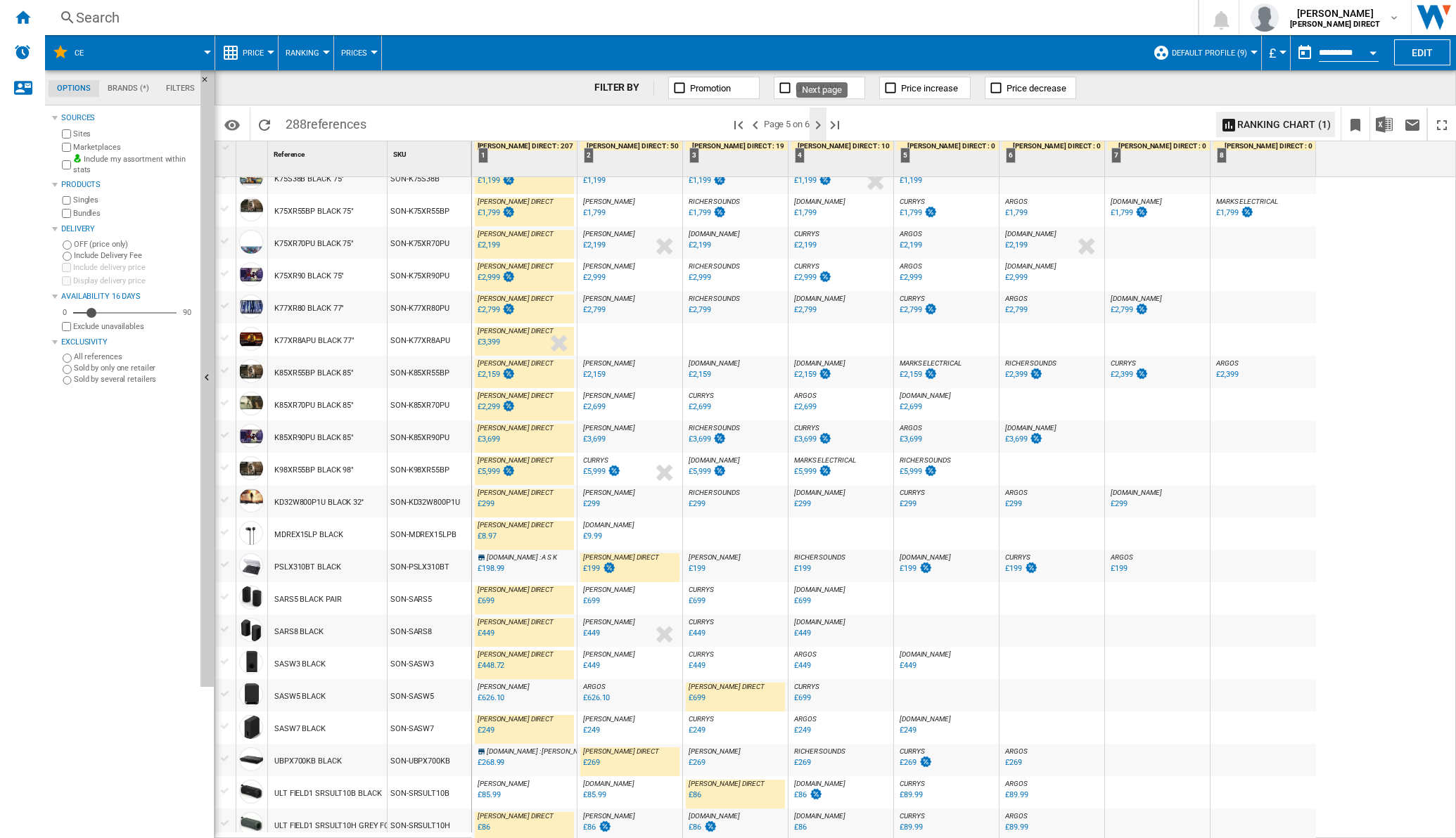
click at [822, 123] on ng-md-icon "Next page" at bounding box center [818, 125] width 17 height 17
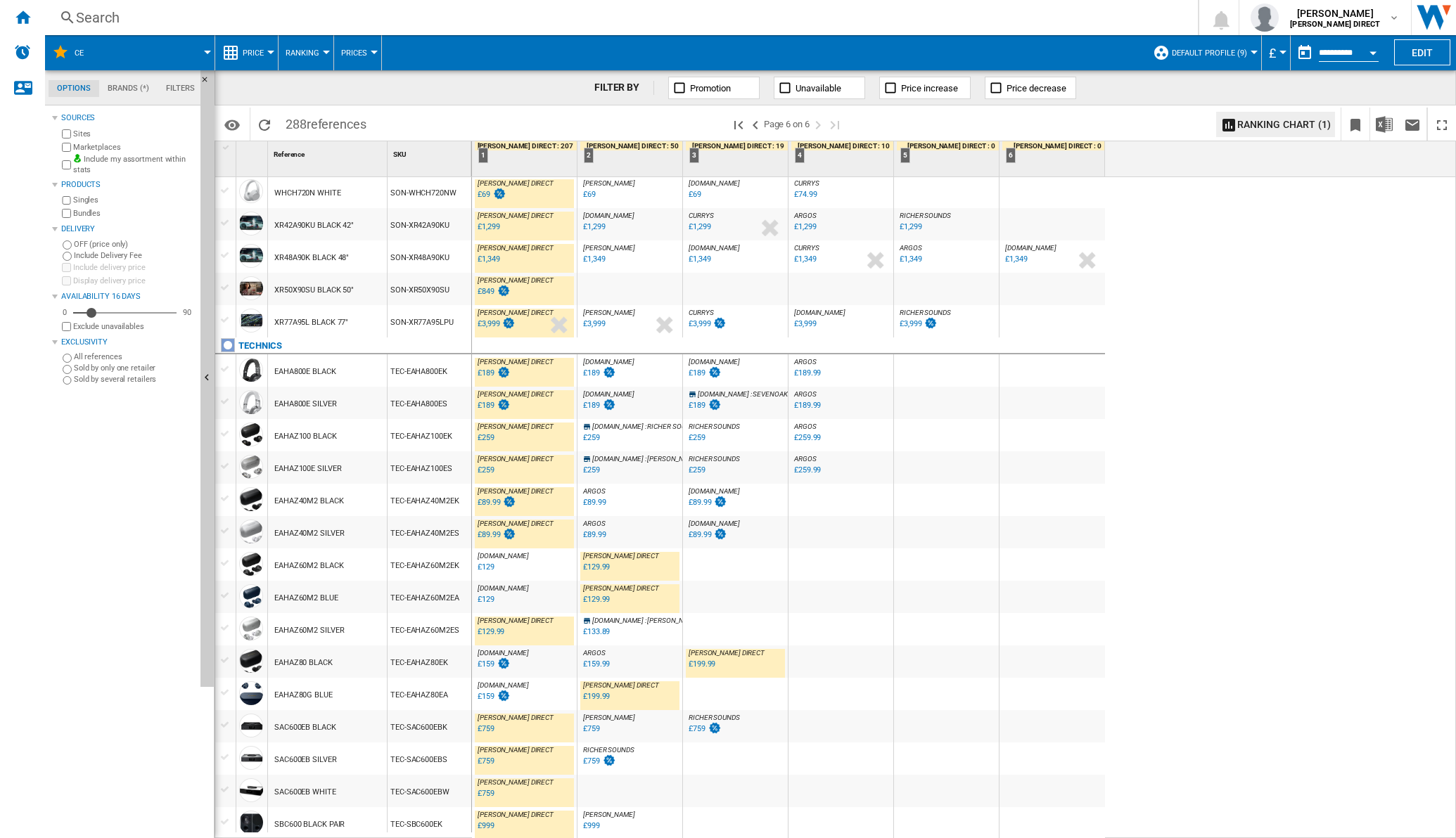
scroll to position [600, 0]
